Goal: Task Accomplishment & Management: Complete application form

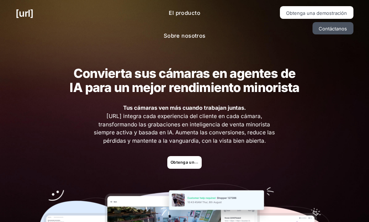
click at [101, 16] on ul "[URL]" at bounding box center [68, 13] width 104 height 14
click at [33, 17] on font "[URL]" at bounding box center [25, 13] width 18 height 11
click at [131, 138] on div "Convierta sus cámaras en agentes de IA para un mejor rendimiento minorista Tus …" at bounding box center [184, 184] width 326 height 271
click at [184, 156] on link "Obtenga una demostración" at bounding box center [184, 162] width 34 height 13
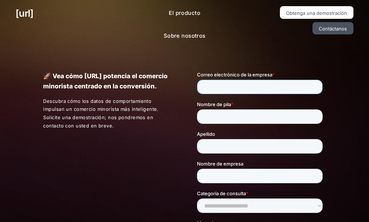
click at [240, 89] on input "Correo electrónico de la empresa *" at bounding box center [259, 87] width 125 height 14
